Goal: Task Accomplishment & Management: Use online tool/utility

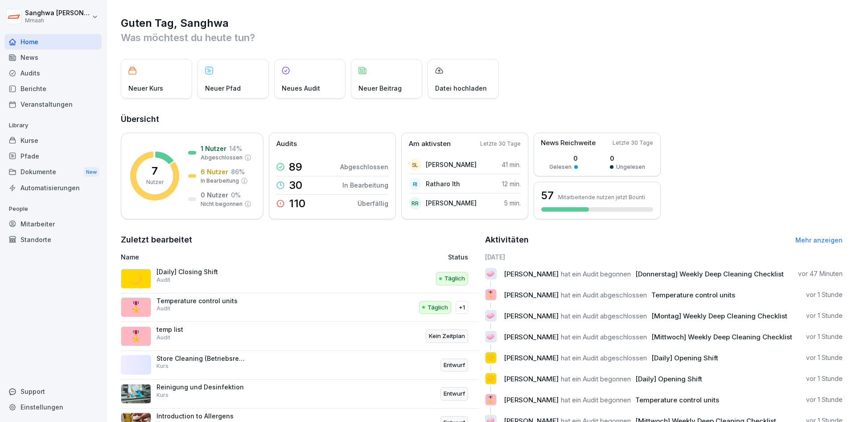
click at [41, 156] on div "Pfade" at bounding box center [52, 156] width 97 height 16
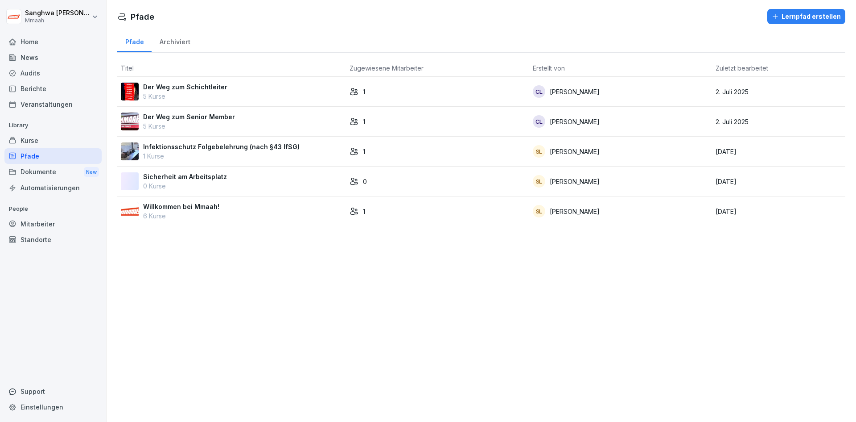
click at [216, 210] on p "Willkommen bei Mmaah!" at bounding box center [181, 206] width 76 height 9
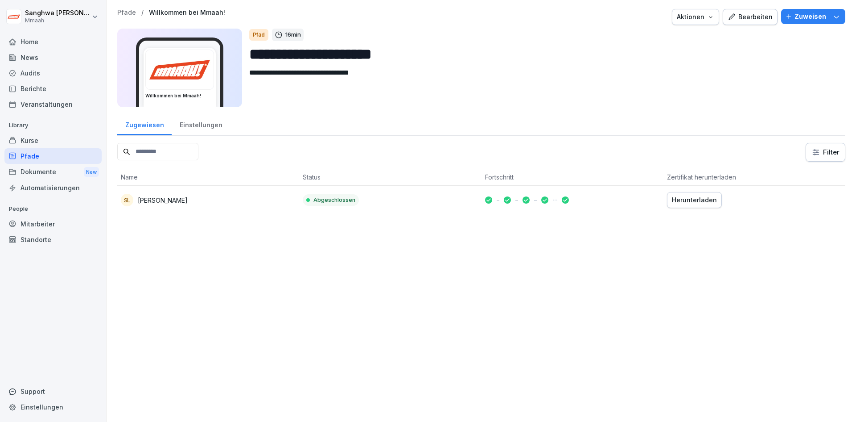
click at [752, 17] on div "Bearbeiten" at bounding box center [750, 17] width 45 height 10
